Goal: Task Accomplishment & Management: Manage account settings

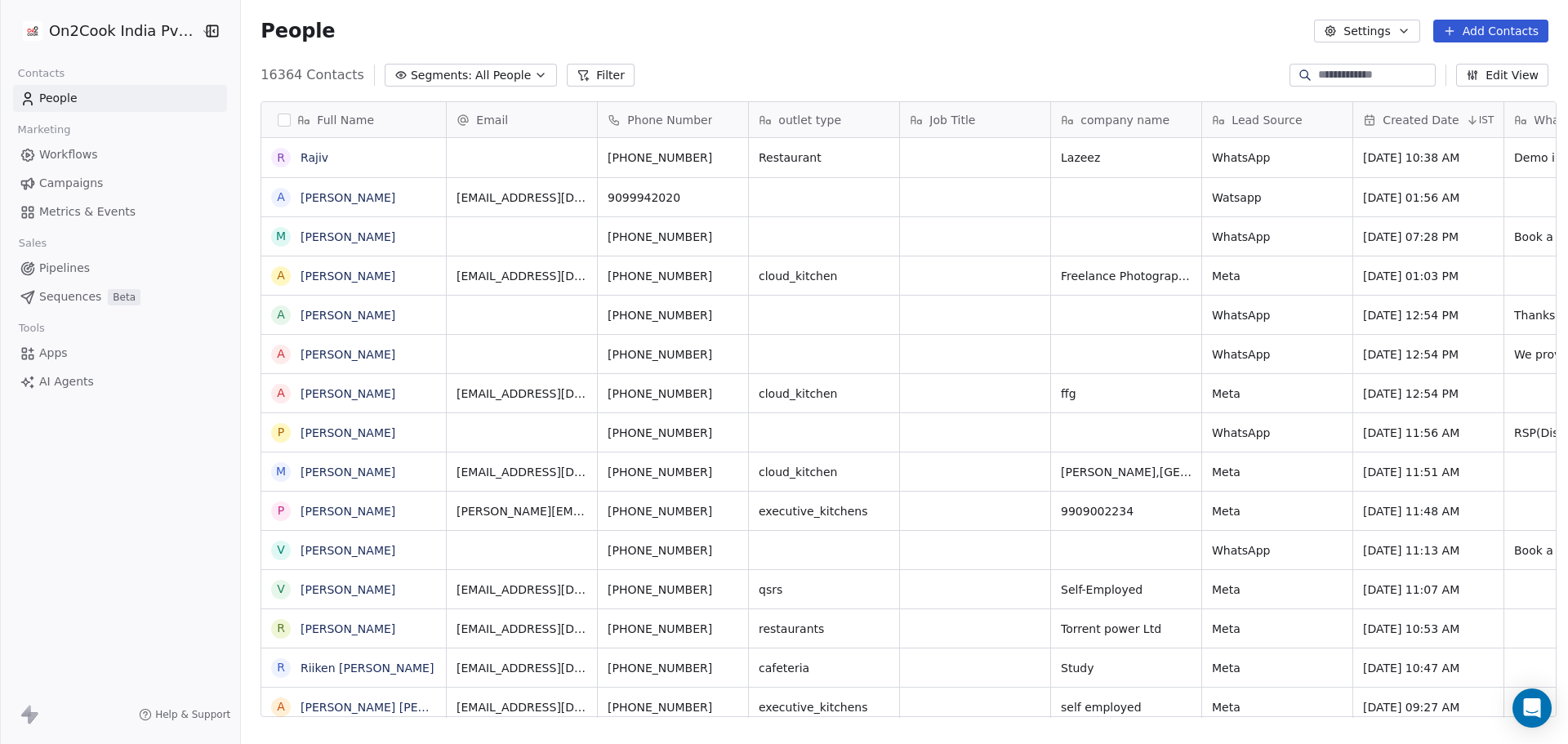
click at [138, 31] on html "On2Cook India Pvt. Ltd. Contacts People Marketing Workflows Campaigns Metrics &…" at bounding box center [784, 372] width 1568 height 744
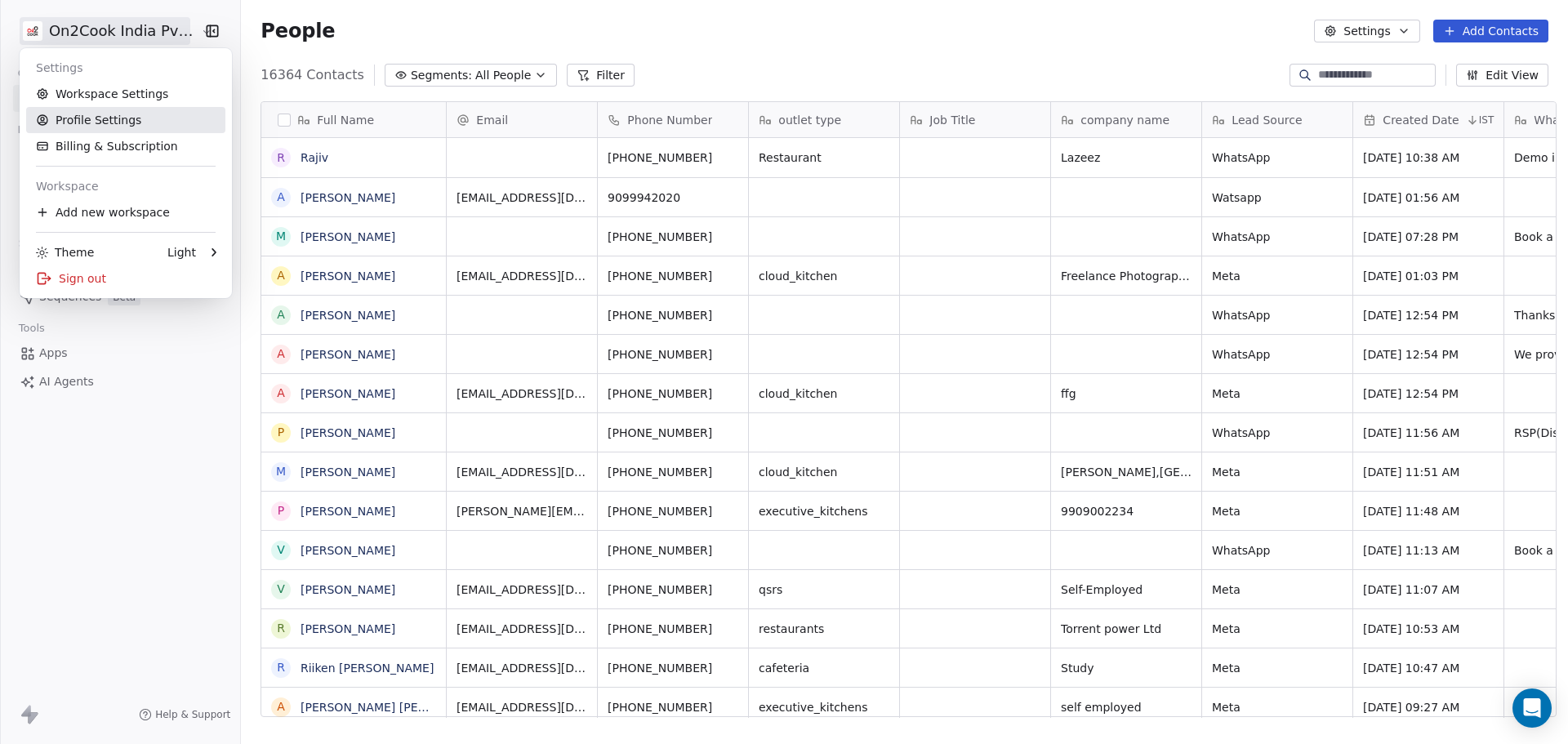
click at [142, 118] on link "Profile Settings" at bounding box center [125, 119] width 199 height 26
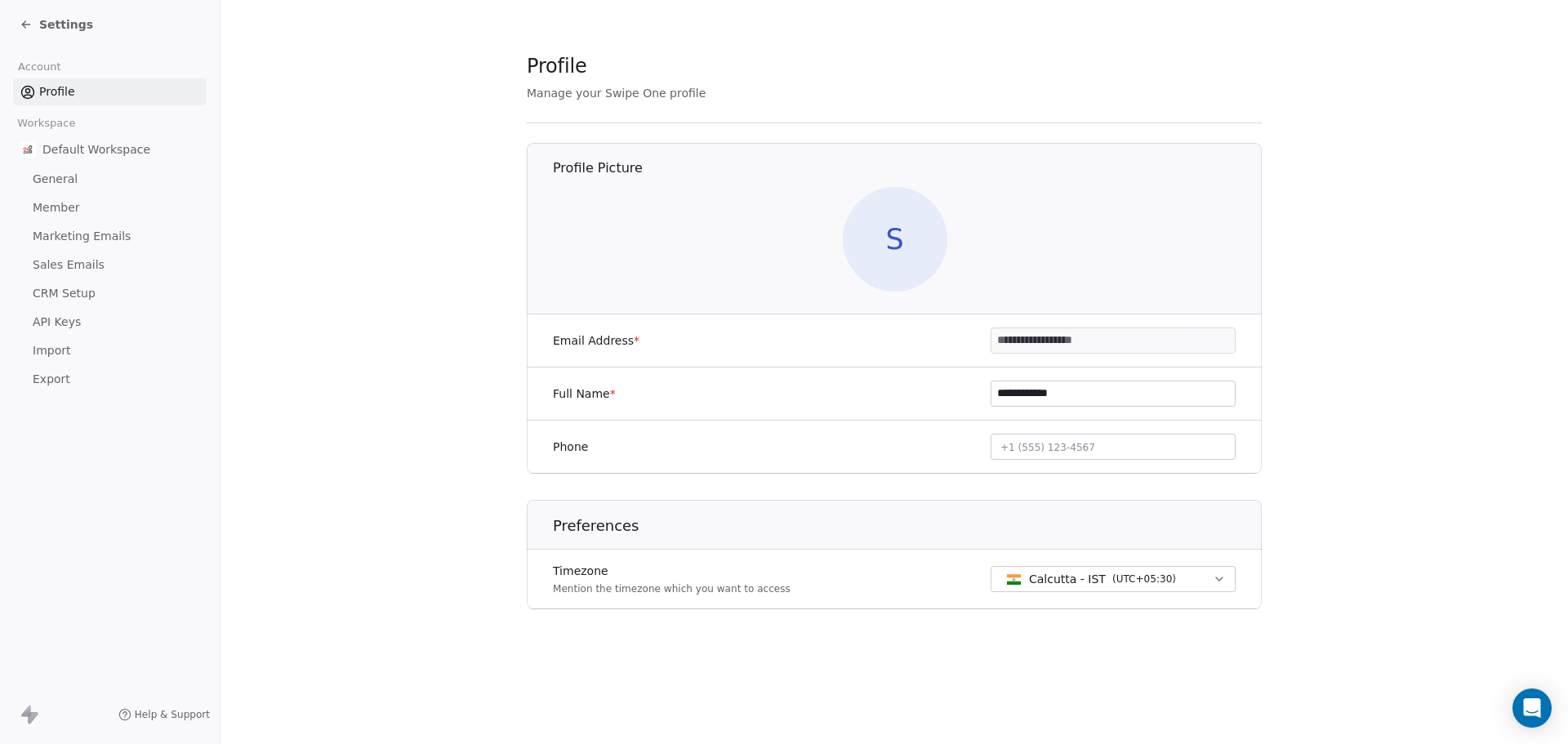
click at [100, 179] on link "General" at bounding box center [109, 179] width 193 height 27
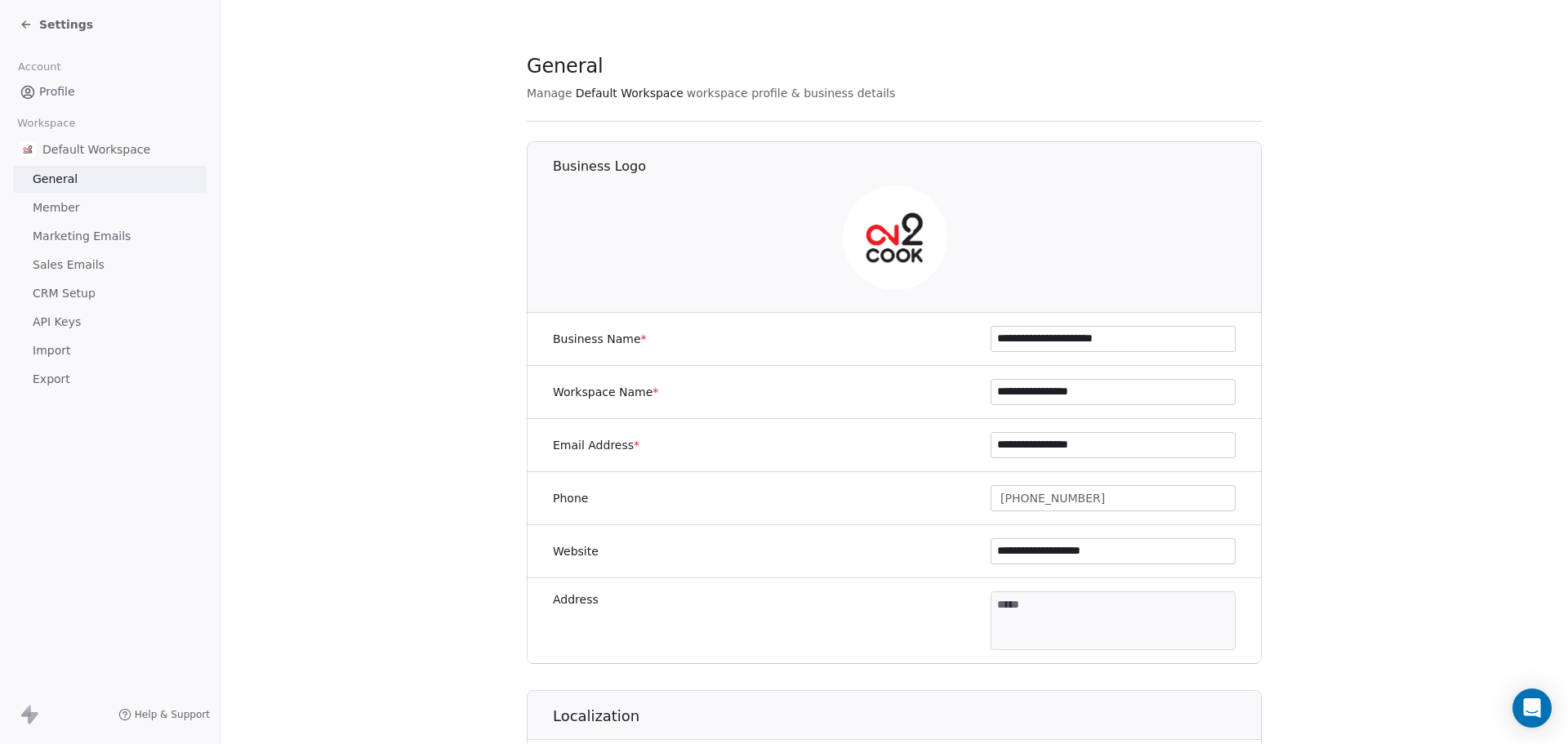
click at [99, 206] on link "Member" at bounding box center [109, 208] width 193 height 27
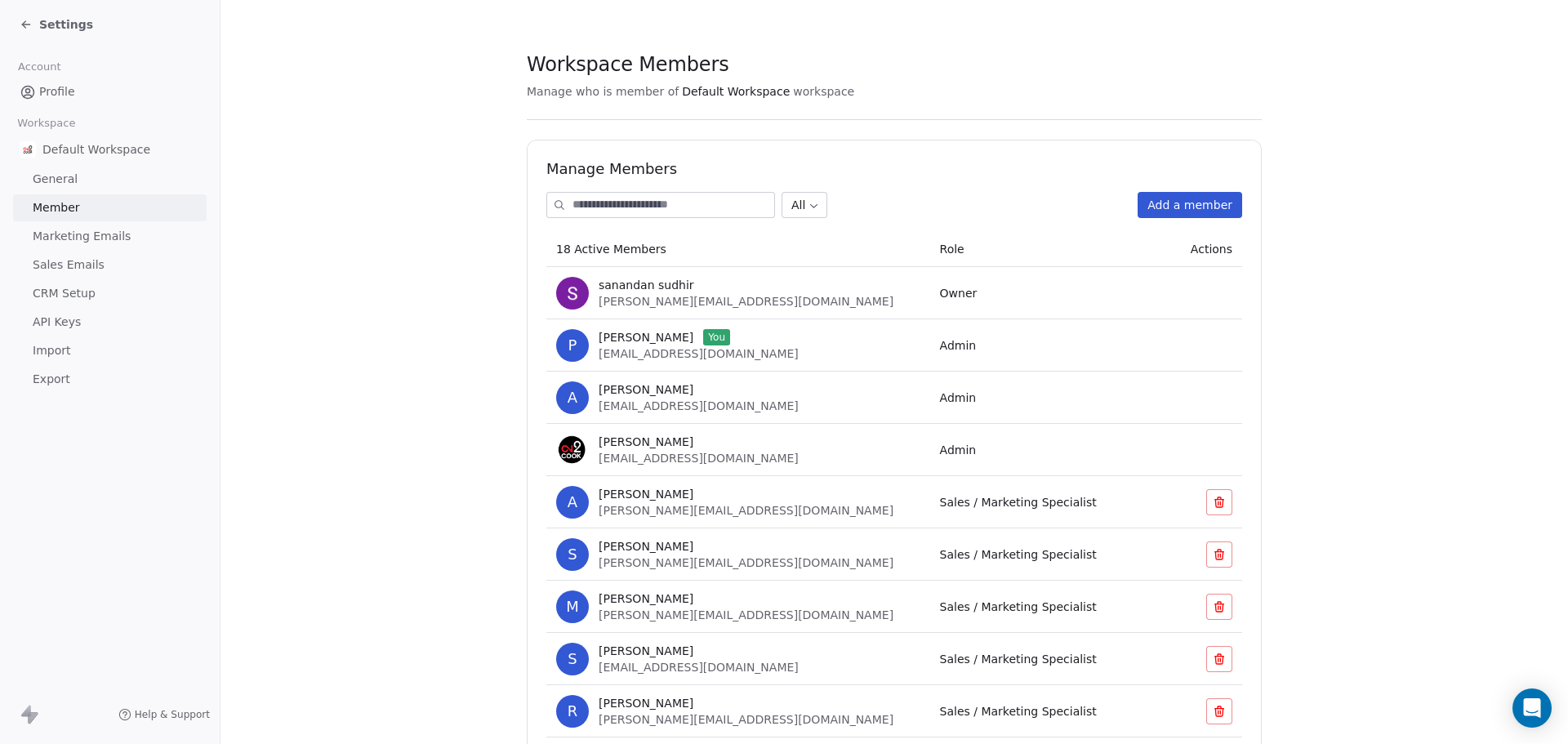
click at [1160, 204] on button "Add a member" at bounding box center [1190, 205] width 105 height 26
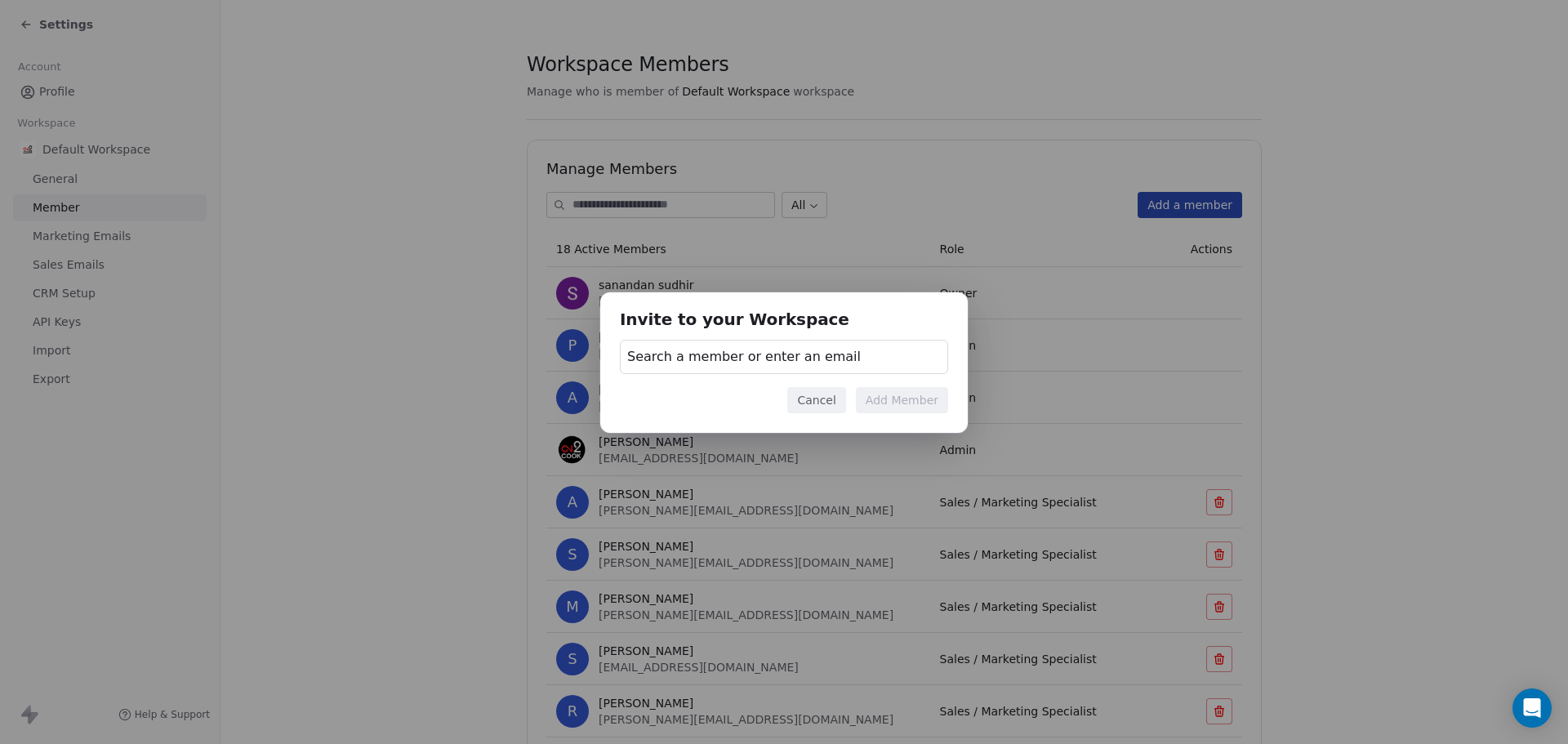
drag, startPoint x: 750, startPoint y: 343, endPoint x: 740, endPoint y: 358, distance: 18.0
click at [749, 343] on div "Search a member or enter an email" at bounding box center [784, 356] width 328 height 34
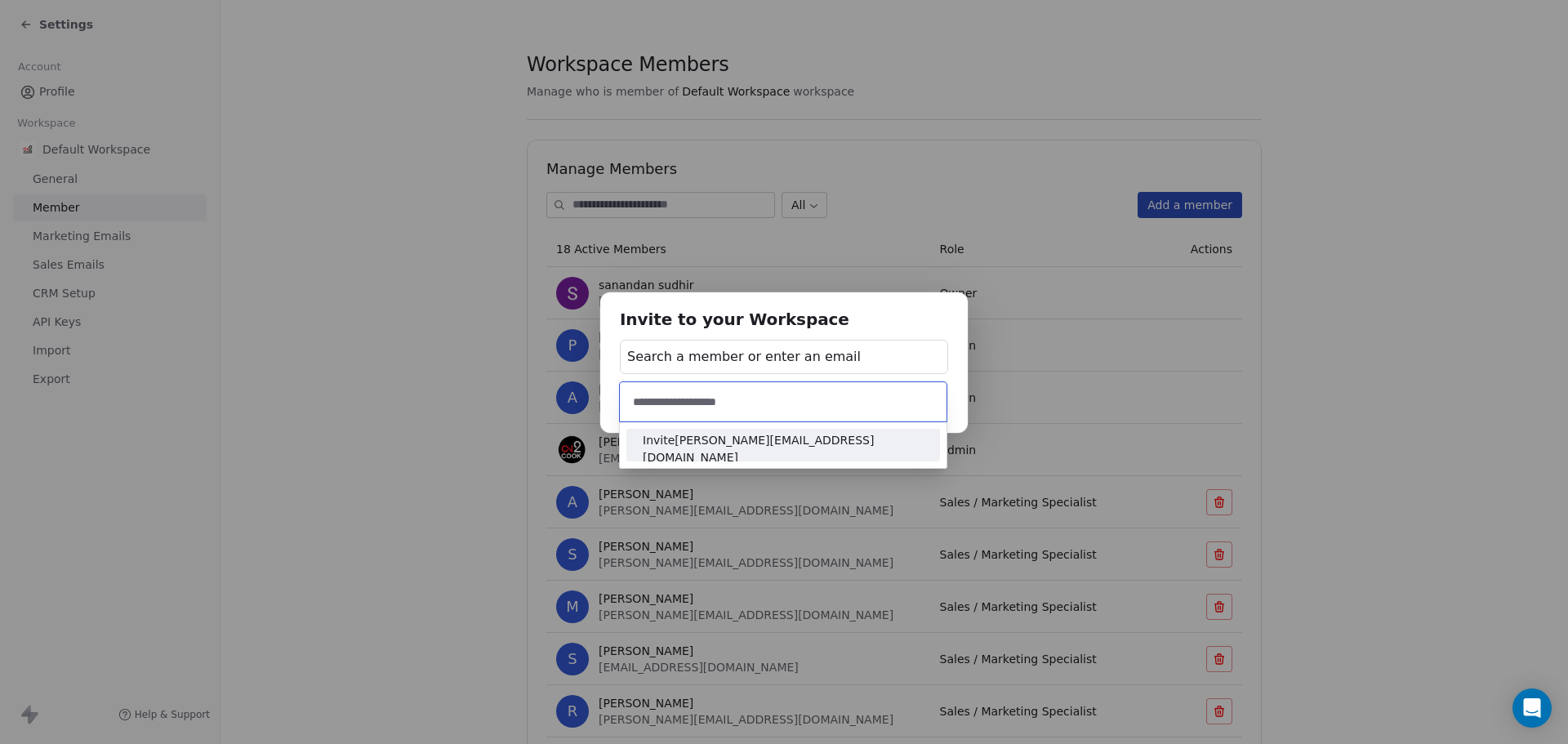
type input "**********"
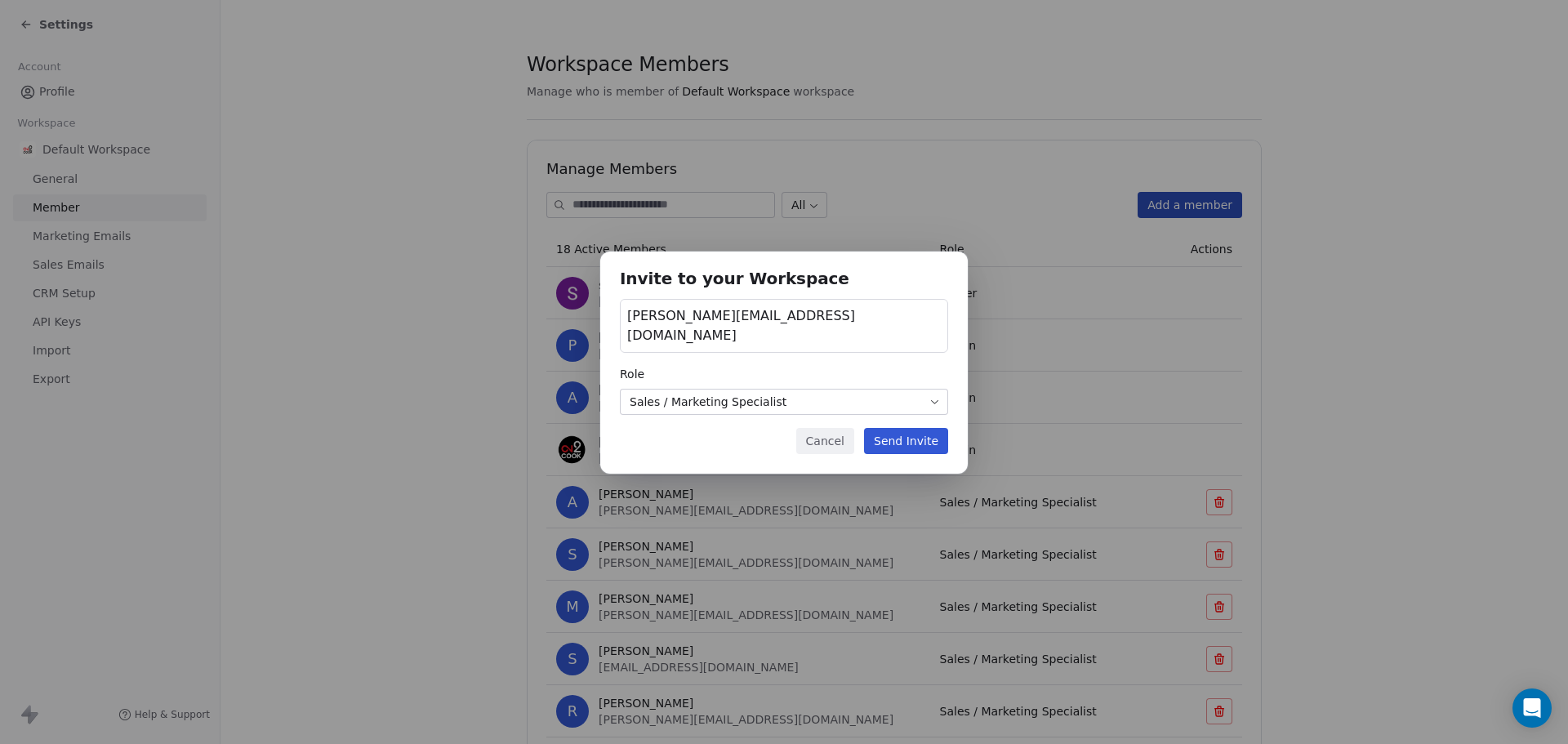
click at [909, 437] on button "Send Invite" at bounding box center [906, 440] width 84 height 26
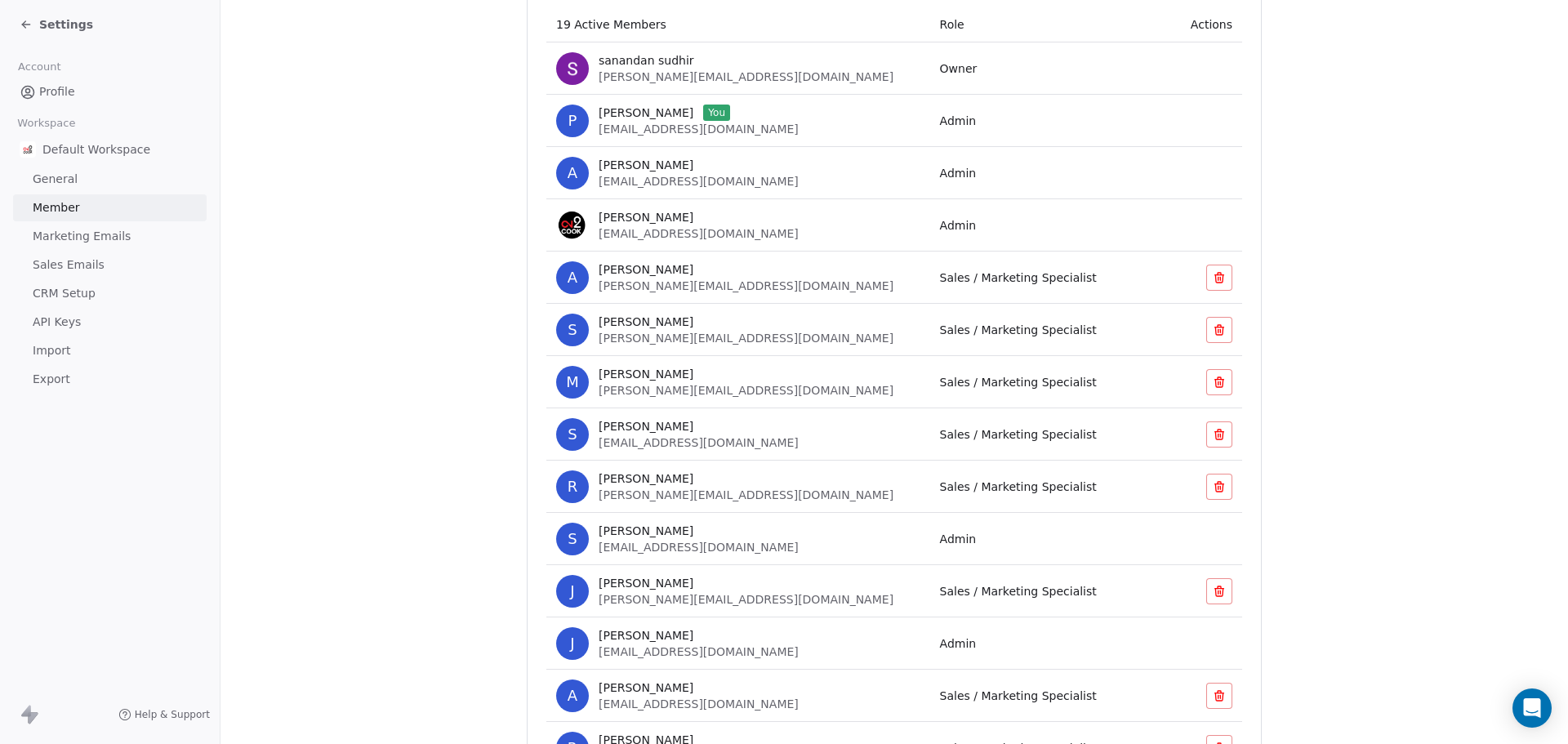
scroll to position [245, 0]
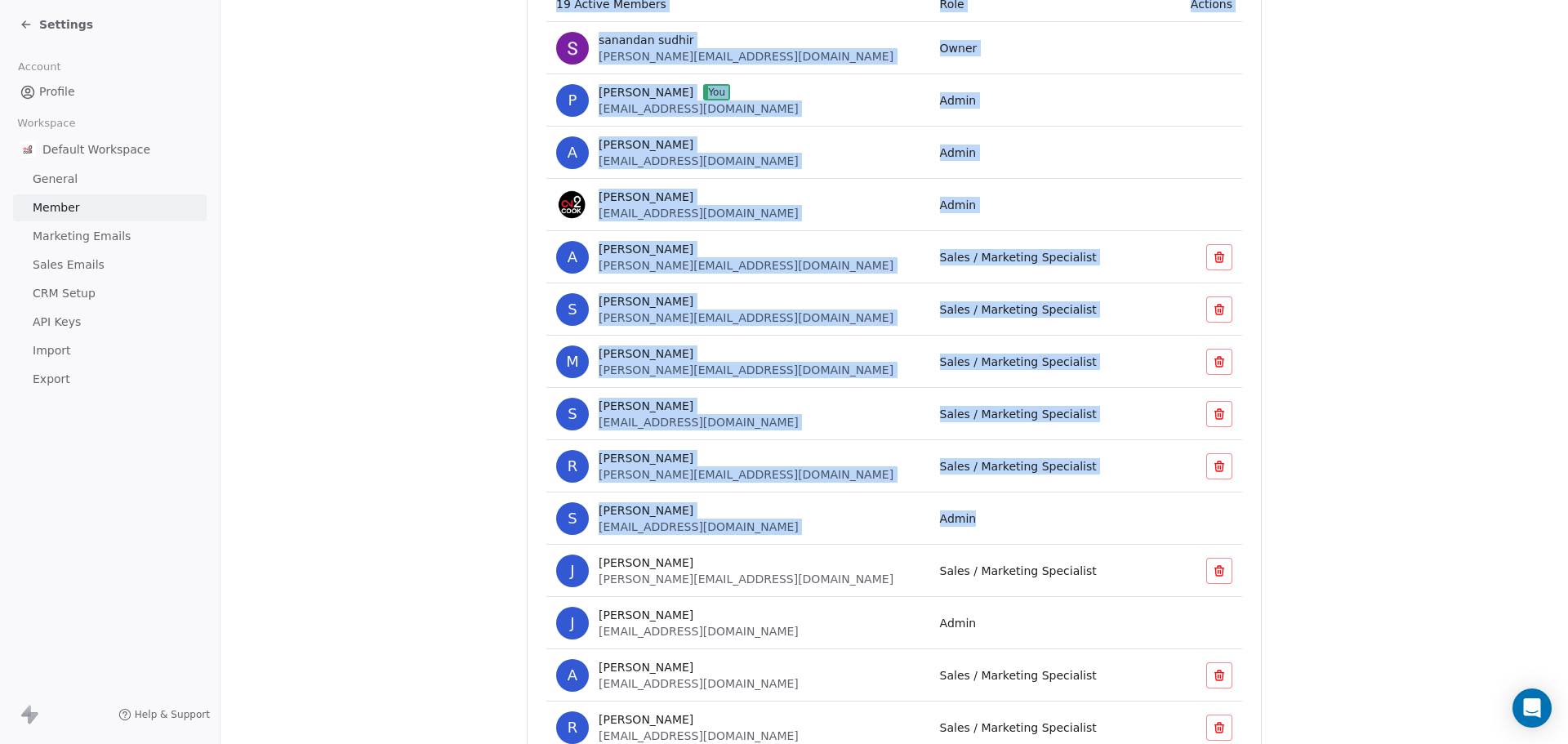
drag, startPoint x: 928, startPoint y: 533, endPoint x: 536, endPoint y: 498, distance: 393.6
click at [536, 498] on div "Manage Members All Add a member 19 Active Members Role Actions sanandan sudhir …" at bounding box center [895, 464] width 735 height 1140
click at [529, 522] on div "Manage Members All Add a member 19 Active Members Role Actions sanandan sudhir …" at bounding box center [895, 464] width 735 height 1140
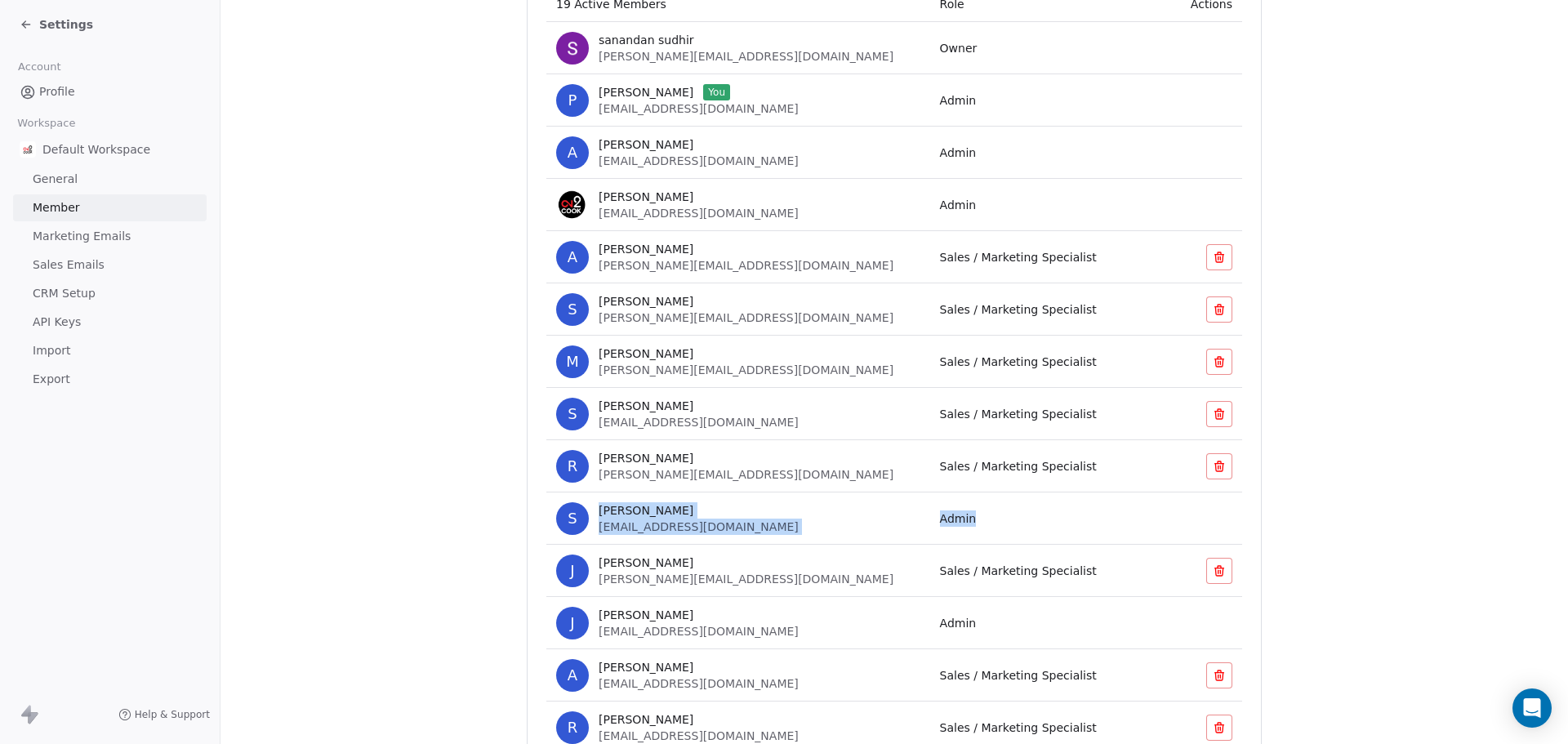
drag, startPoint x: 590, startPoint y: 508, endPoint x: 891, endPoint y: 524, distance: 301.4
click at [891, 524] on tr "S [PERSON_NAME] [PERSON_NAME][EMAIL_ADDRESS][DOMAIN_NAME] Admin" at bounding box center [894, 519] width 696 height 52
